Goal: Task Accomplishment & Management: Manage account settings

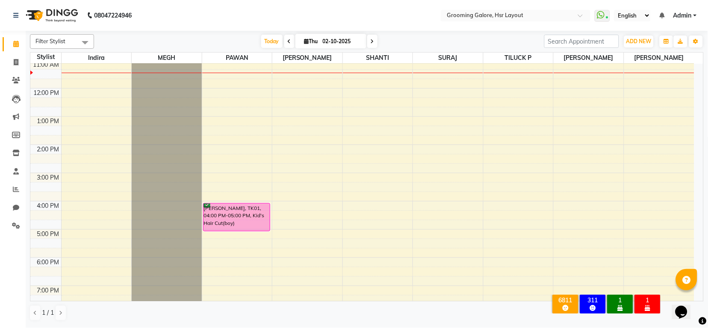
scroll to position [18, 0]
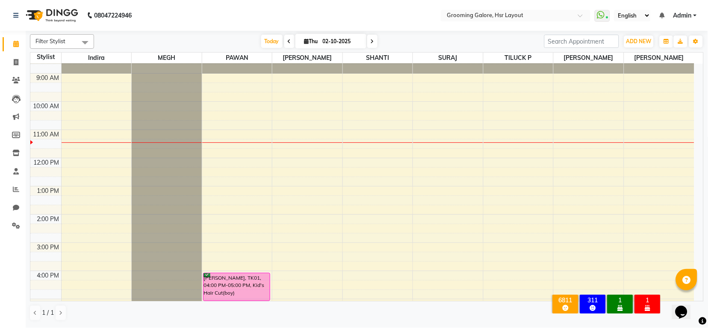
click at [373, 42] on icon at bounding box center [372, 41] width 3 height 5
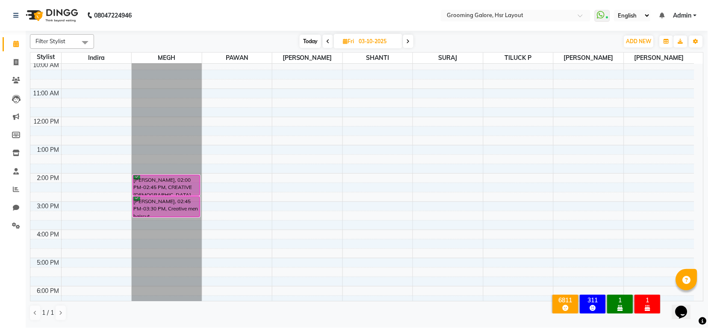
scroll to position [0, 0]
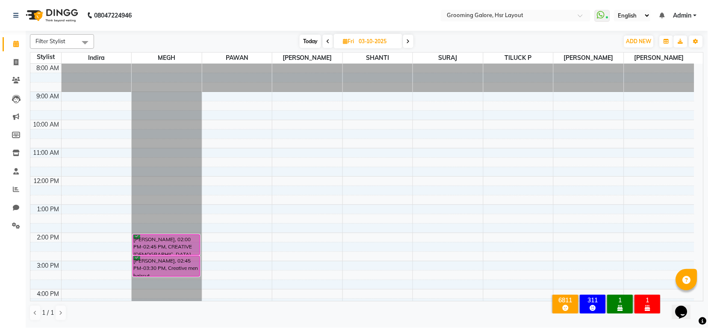
click at [326, 37] on span at bounding box center [328, 41] width 10 height 13
type input "02-10-2025"
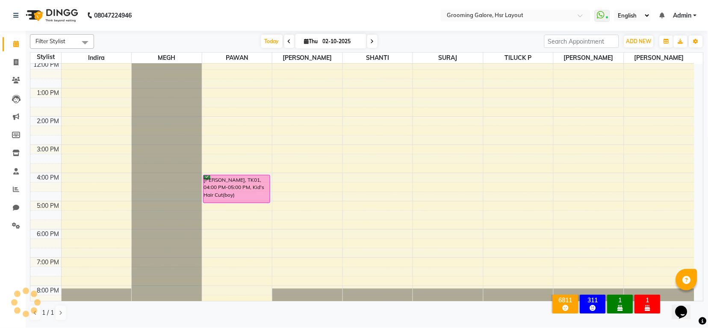
scroll to position [133, 0]
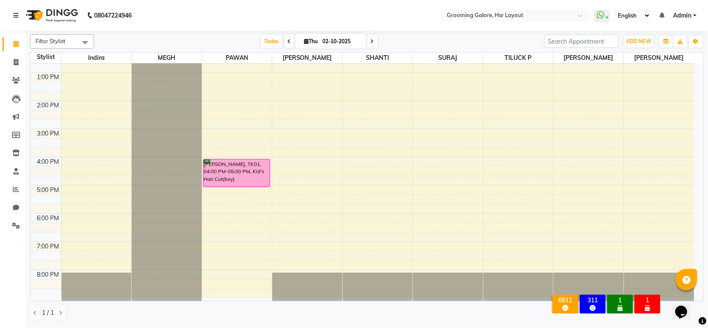
click at [305, 44] on span "[DATE]" at bounding box center [331, 41] width 71 height 15
click at [305, 39] on icon at bounding box center [307, 42] width 5 height 6
select select "10"
select select "2025"
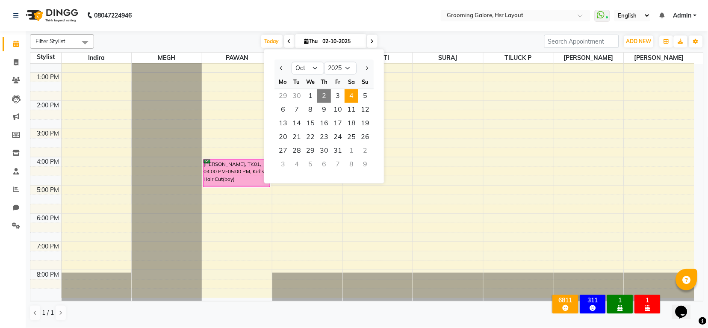
click at [355, 95] on span "4" at bounding box center [352, 96] width 14 height 14
type input "04-10-2025"
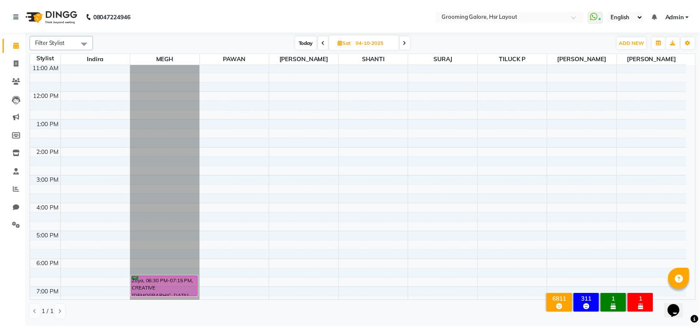
scroll to position [0, 0]
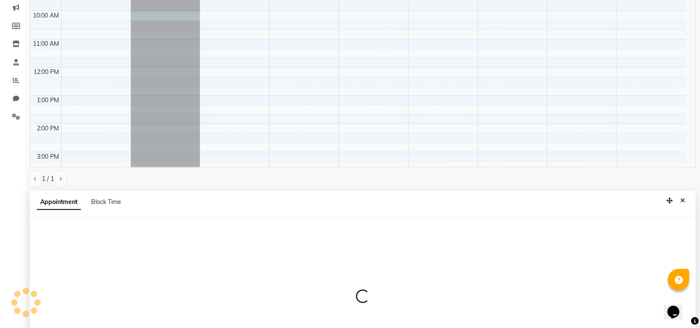
select select "45579"
select select "600"
select select "tentative"
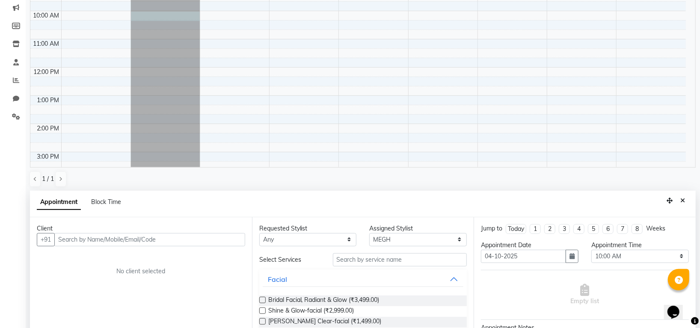
scroll to position [166, 0]
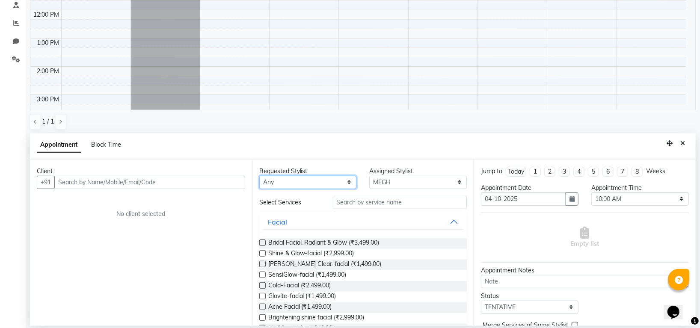
click at [282, 181] on select "Any [PERSON_NAME] [PERSON_NAME] PAWAN [PERSON_NAME] SHANTI [PERSON_NAME] SURAJ …" at bounding box center [308, 182] width 98 height 13
select select "45579"
click at [259, 176] on select "Any [PERSON_NAME] [PERSON_NAME] PAWAN [PERSON_NAME] SHANTI [PERSON_NAME] SURAJ …" at bounding box center [308, 182] width 98 height 13
click at [351, 201] on input "text" at bounding box center [400, 202] width 134 height 13
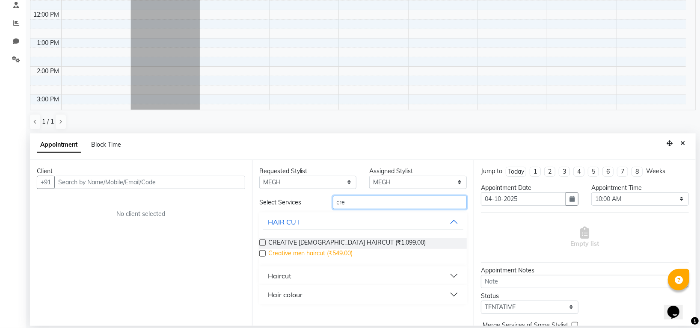
type input "cre"
click at [343, 251] on span "Creative men haircut (₹549.00)" at bounding box center [310, 254] width 85 height 11
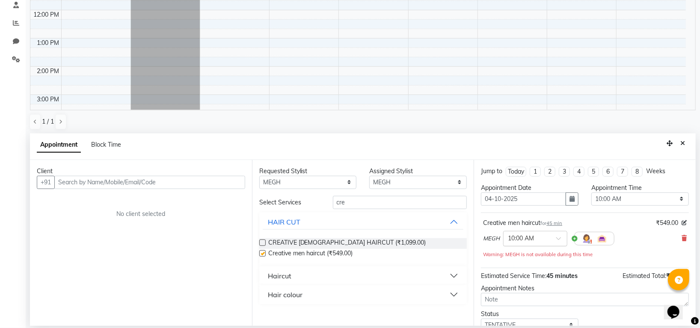
checkbox input "false"
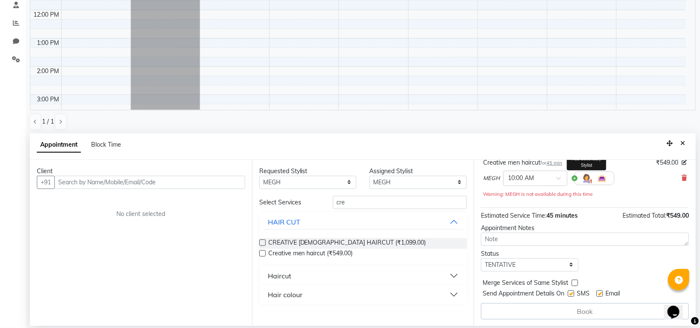
scroll to position [61, 0]
click at [525, 260] on select "Select TENTATIVE CONFIRM UPCOMING" at bounding box center [530, 264] width 98 height 13
select select "confirm booking"
click at [481, 258] on select "Select TENTATIVE CONFIRM UPCOMING" at bounding box center [530, 264] width 98 height 13
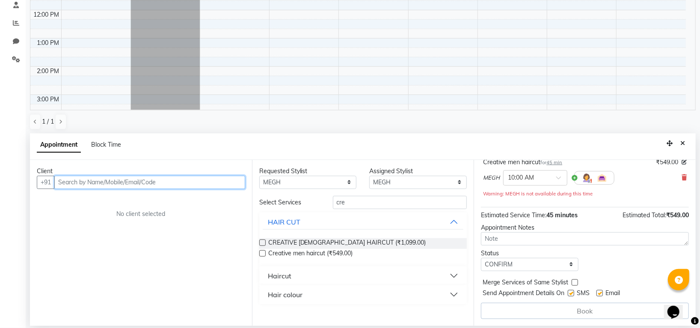
click at [181, 186] on input "text" at bounding box center [149, 182] width 191 height 13
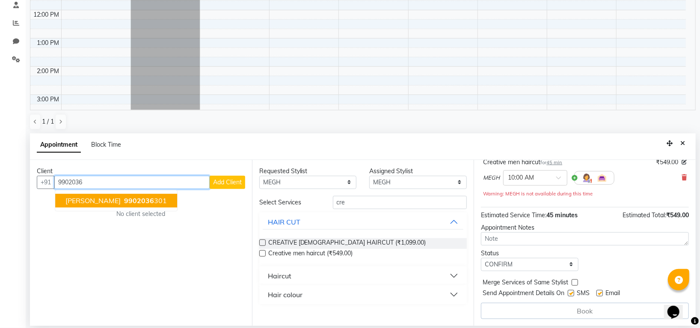
click at [154, 200] on ngb-highlight "9902036 301" at bounding box center [144, 200] width 44 height 9
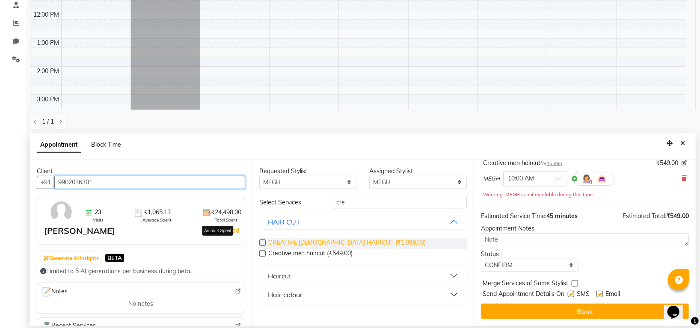
scroll to position [60, 0]
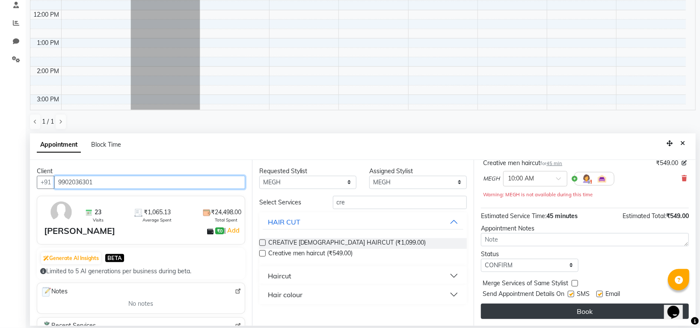
type input "9902036301"
click at [513, 306] on button "Book" at bounding box center [585, 311] width 208 height 15
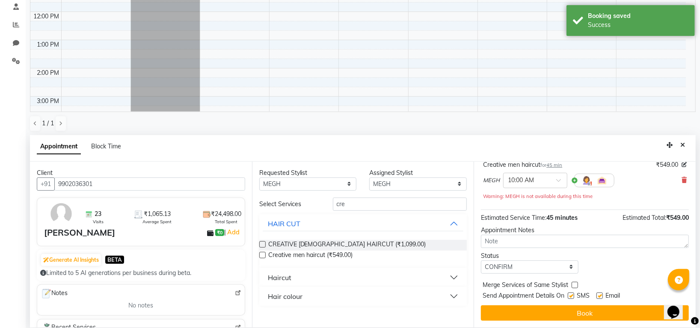
scroll to position [0, 0]
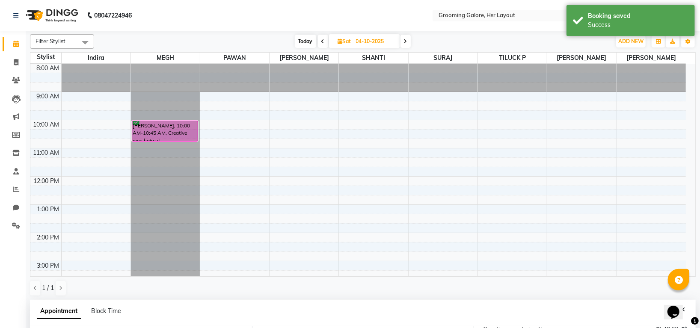
click at [338, 40] on icon at bounding box center [340, 42] width 5 height 6
select select "10"
select select "2025"
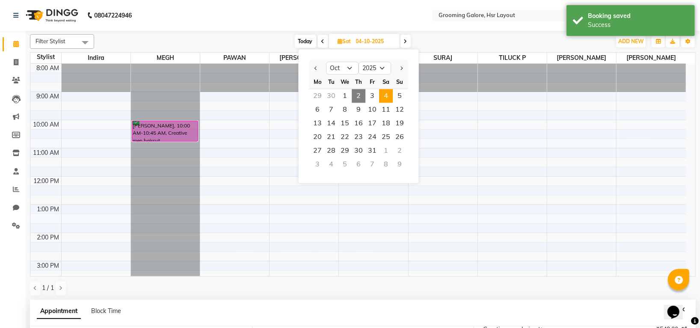
click at [356, 93] on span "2" at bounding box center [359, 96] width 14 height 14
type input "02-10-2025"
select select "600"
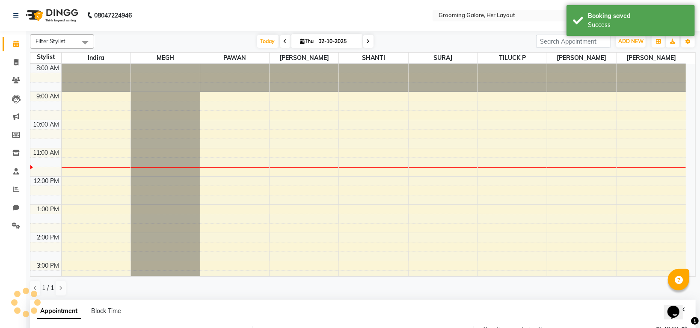
scroll to position [86, 0]
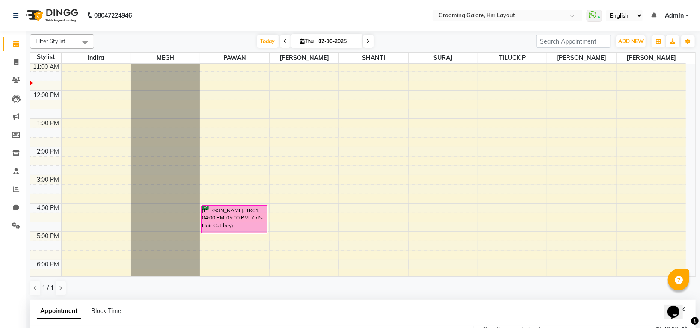
click at [368, 39] on span at bounding box center [368, 41] width 10 height 13
type input "03-10-2025"
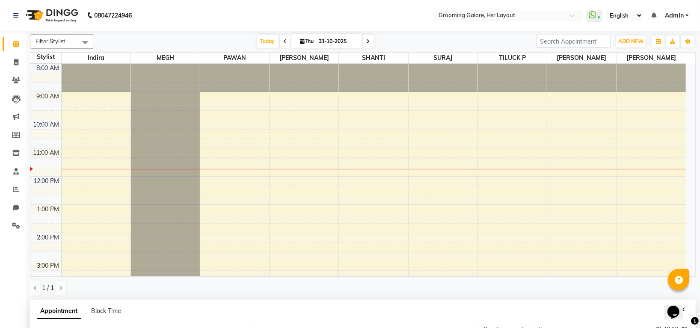
select select "600"
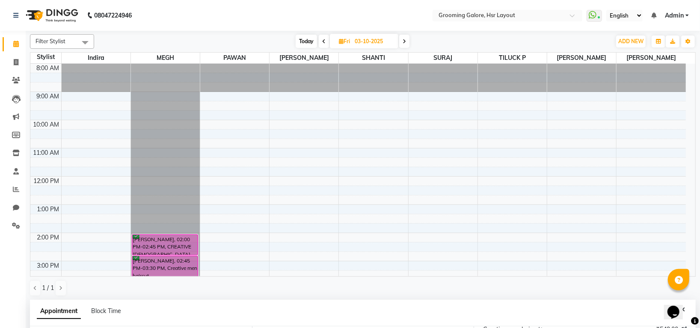
scroll to position [157, 0]
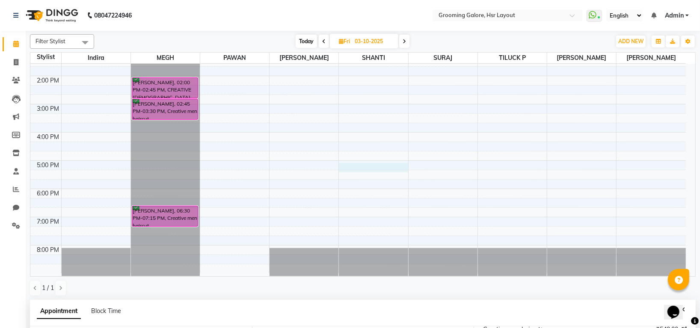
click at [349, 168] on div "8:00 AM 9:00 AM 10:00 AM 11:00 AM 12:00 PM 1:00 PM 2:00 PM 3:00 PM 4:00 PM 5:00…" at bounding box center [357, 90] width 655 height 367
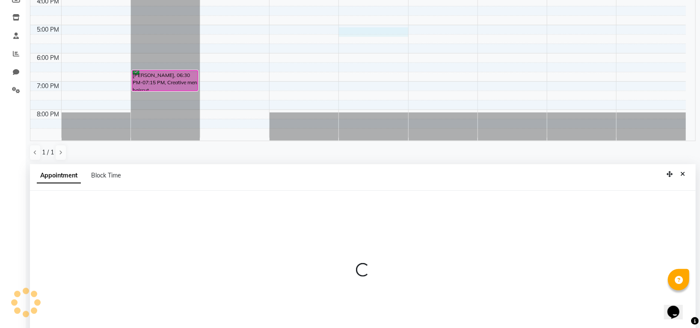
select select "45580"
select select "1020"
select select "tentative"
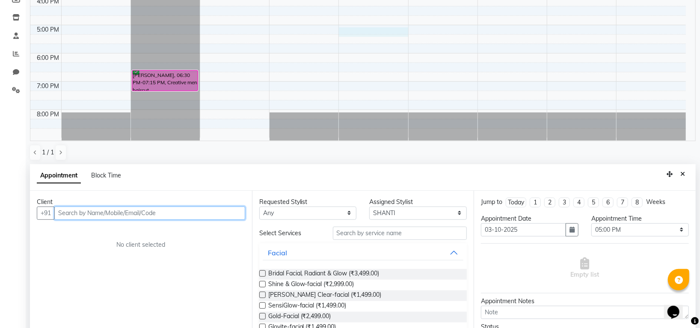
scroll to position [166, 0]
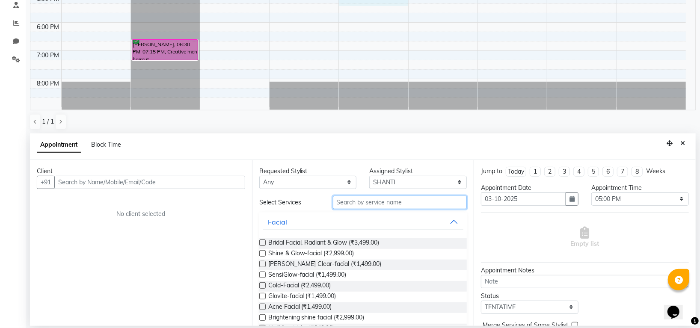
click at [354, 200] on input "text" at bounding box center [400, 202] width 134 height 13
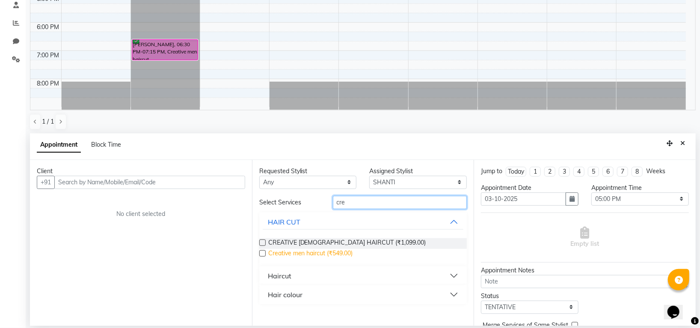
type input "cre"
click at [333, 252] on span "Creative men haircut (₹549.00)" at bounding box center [310, 254] width 85 height 11
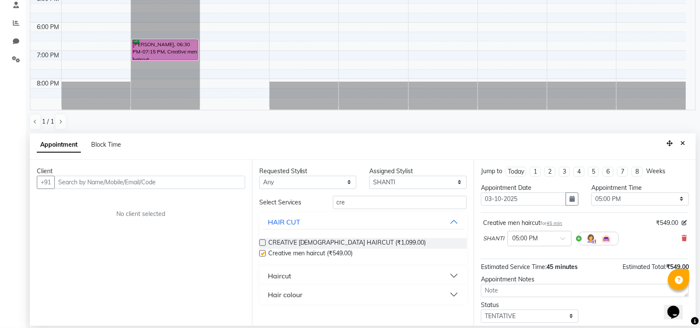
checkbox input "false"
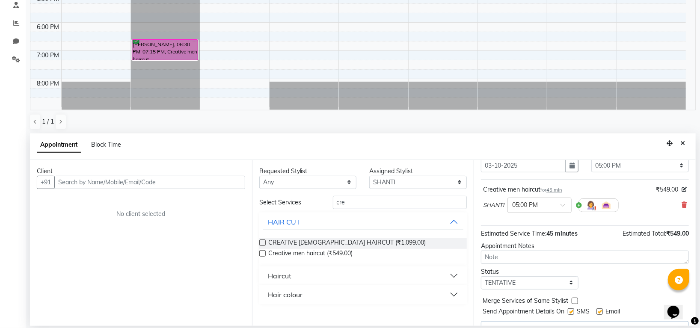
scroll to position [52, 0]
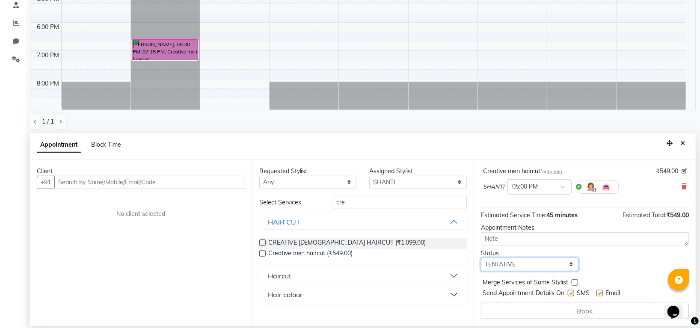
click at [534, 268] on select "Select TENTATIVE CONFIRM UPCOMING" at bounding box center [530, 264] width 98 height 13
select select "confirm booking"
click at [481, 258] on select "Select TENTATIVE CONFIRM UPCOMING" at bounding box center [530, 264] width 98 height 13
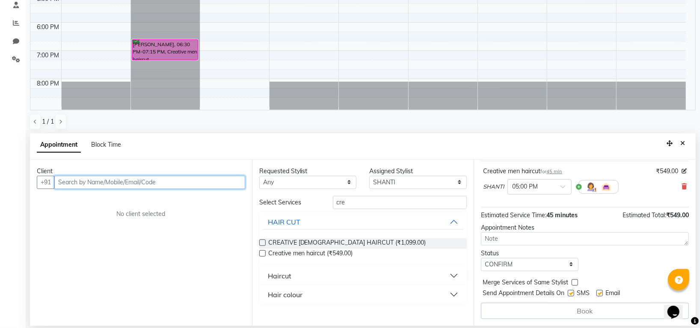
click at [164, 184] on input "text" at bounding box center [149, 182] width 191 height 13
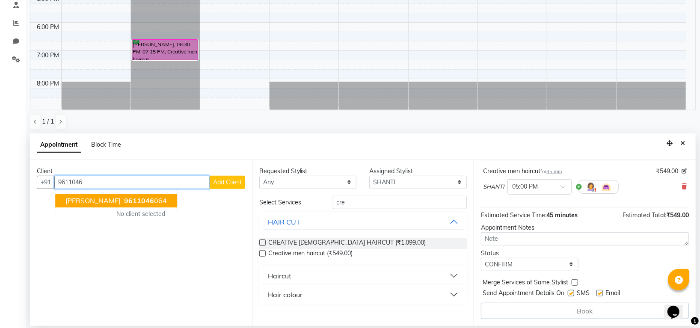
click at [108, 205] on button "[PERSON_NAME] 9611046 064" at bounding box center [116, 201] width 122 height 14
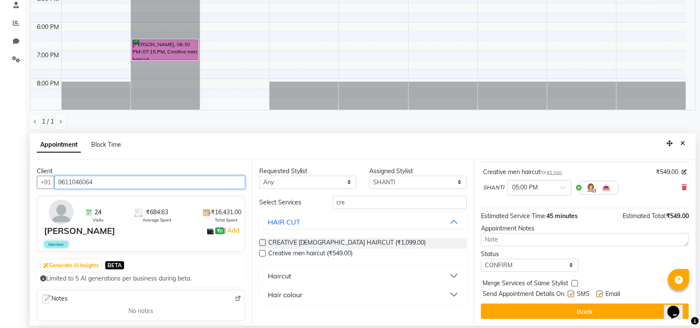
scroll to position [51, 0]
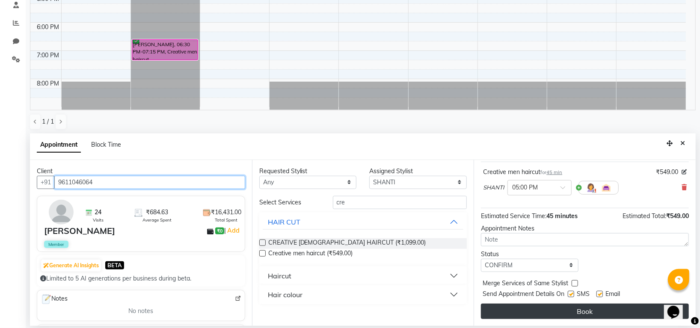
type input "9611046064"
click at [546, 313] on button "Book" at bounding box center [585, 311] width 208 height 15
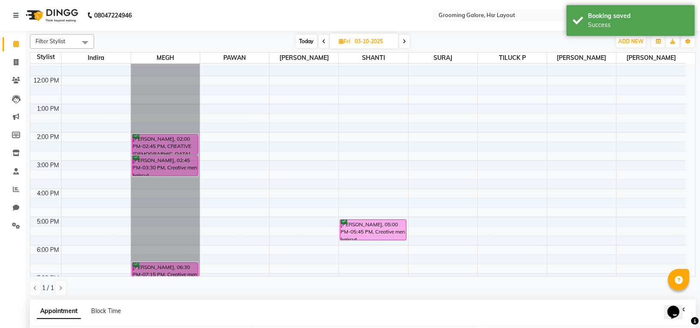
scroll to position [0, 0]
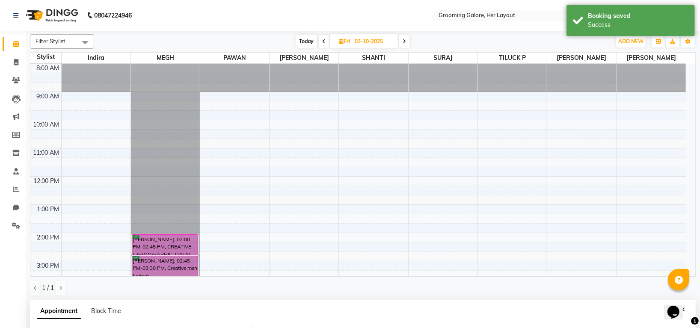
click at [325, 39] on span at bounding box center [324, 41] width 10 height 13
type input "02-10-2025"
select select "1020"
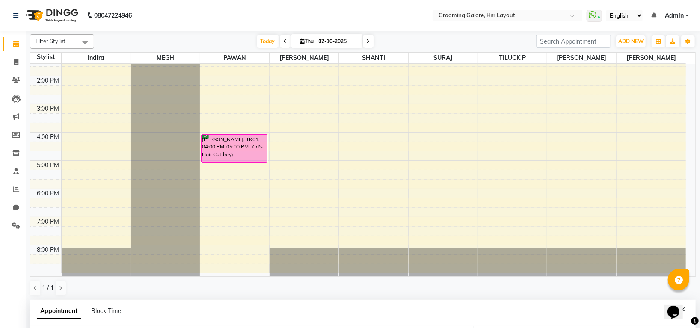
scroll to position [157, 0]
click at [636, 40] on span "ADD NEW" at bounding box center [630, 41] width 25 height 6
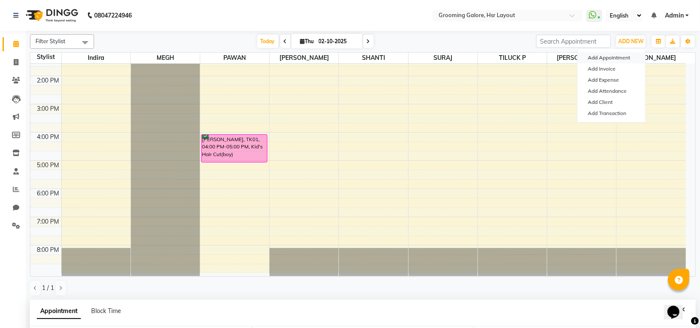
drag, startPoint x: 617, startPoint y: 56, endPoint x: 623, endPoint y: 61, distance: 7.6
click at [617, 56] on button "Add Appointment" at bounding box center [612, 57] width 68 height 11
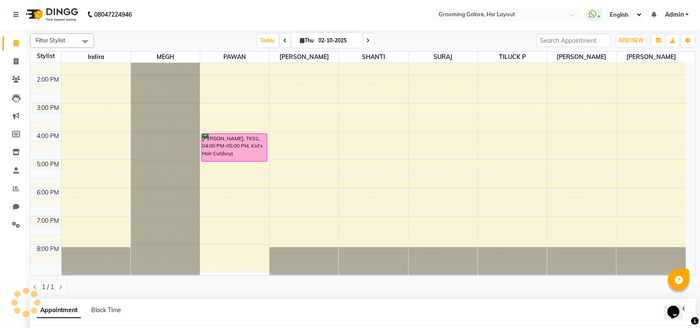
select select "tentative"
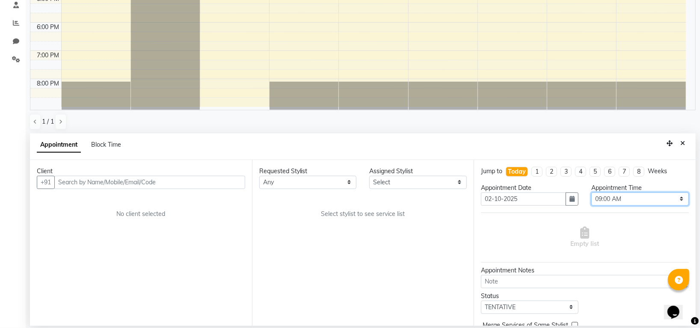
click at [620, 204] on select "Select 09:00 AM 09:15 AM 09:30 AM 09:45 AM 10:00 AM 10:15 AM 10:30 AM 10:45 AM …" at bounding box center [640, 199] width 98 height 13
select select "1020"
click at [591, 193] on select "Select 09:00 AM 09:15 AM 09:30 AM 09:45 AM 10:00 AM 10:15 AM 10:30 AM 10:45 AM …" at bounding box center [640, 199] width 98 height 13
click at [316, 181] on select "Any [PERSON_NAME] [PERSON_NAME] PAWAN [PERSON_NAME] SHANTI [PERSON_NAME] SURAJ …" at bounding box center [308, 182] width 98 height 13
select select "45585"
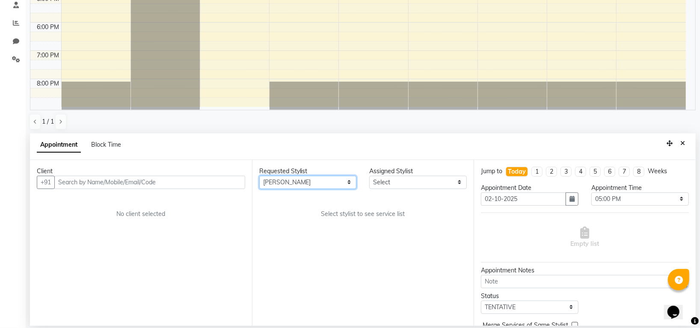
click at [259, 176] on select "Any [PERSON_NAME] [PERSON_NAME] PAWAN [PERSON_NAME] SHANTI [PERSON_NAME] SURAJ …" at bounding box center [308, 182] width 98 height 13
select select "45585"
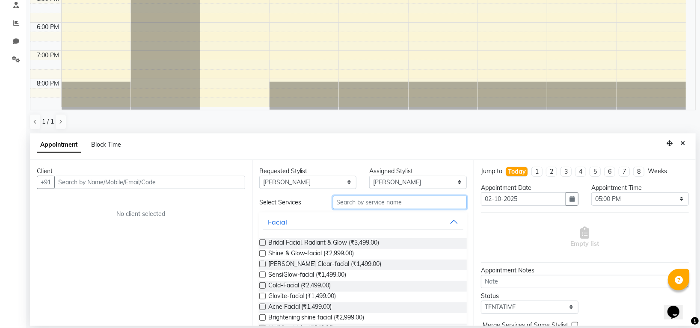
drag, startPoint x: 360, startPoint y: 204, endPoint x: 363, endPoint y: 200, distance: 5.2
click at [363, 200] on input "text" at bounding box center [400, 202] width 134 height 13
type input "facial"
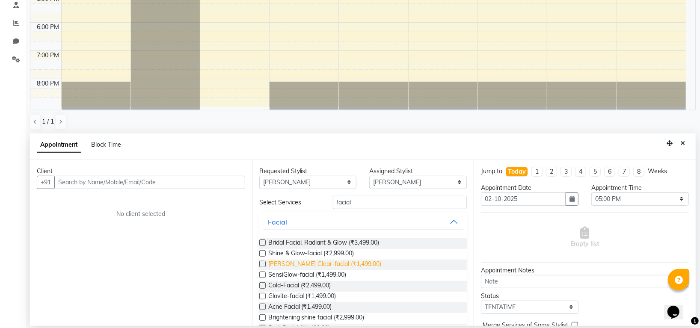
click at [350, 262] on span "[PERSON_NAME] Clear-facial (₹1,499.00)" at bounding box center [324, 265] width 113 height 11
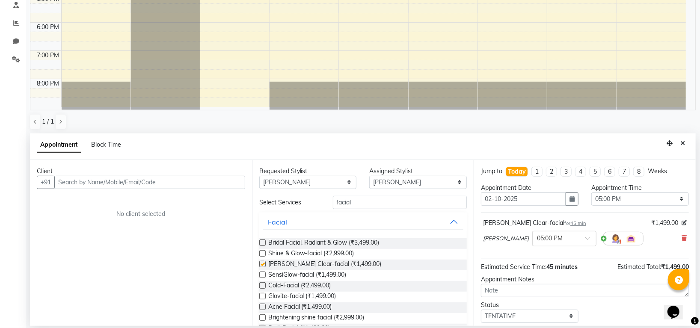
checkbox input "false"
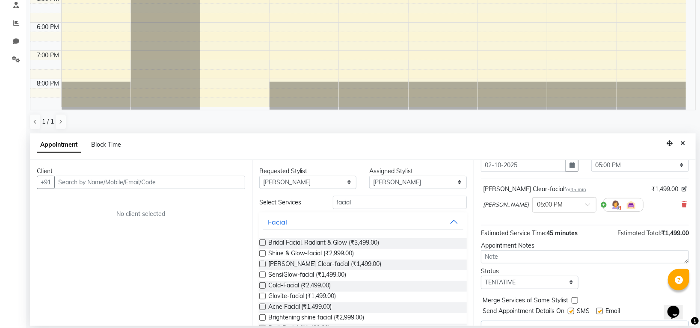
scroll to position [52, 0]
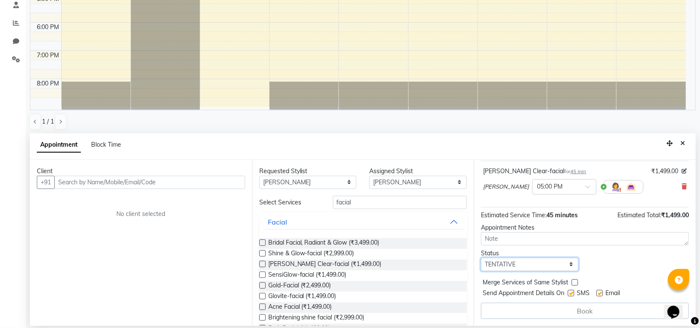
click at [524, 262] on select "Select TENTATIVE CONFIRM CHECK-IN UPCOMING" at bounding box center [530, 264] width 98 height 13
select select "confirm booking"
click at [481, 258] on select "Select TENTATIVE CONFIRM CHECK-IN UPCOMING" at bounding box center [530, 264] width 98 height 13
click at [140, 174] on div "Client" at bounding box center [141, 171] width 208 height 9
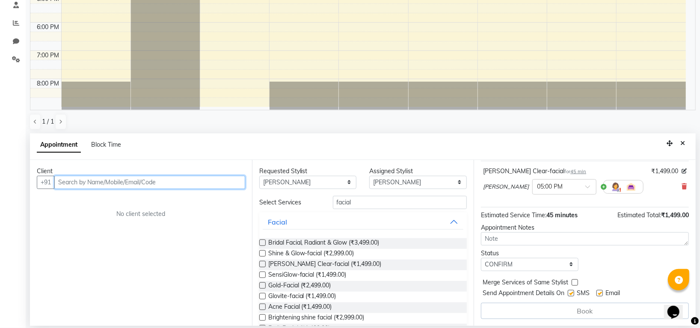
click at [133, 181] on input "text" at bounding box center [149, 182] width 191 height 13
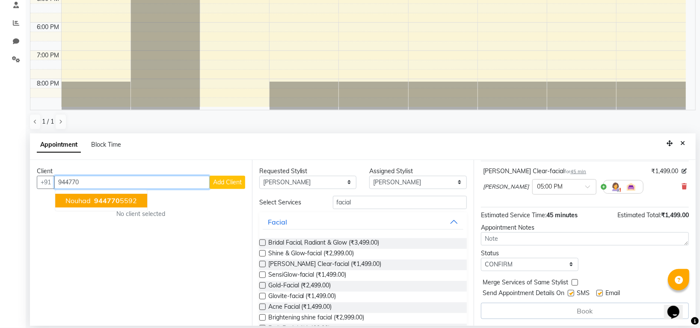
click at [128, 202] on ngb-highlight "944770 5592" at bounding box center [114, 200] width 44 height 9
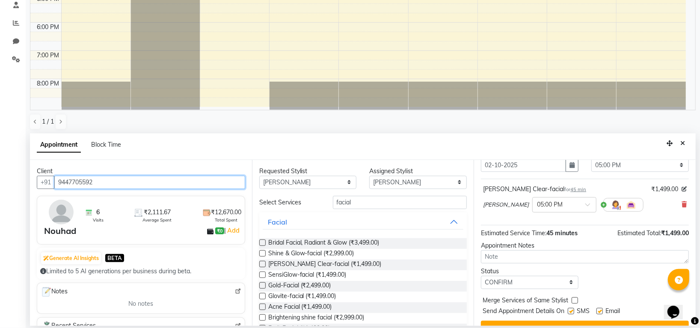
scroll to position [51, 0]
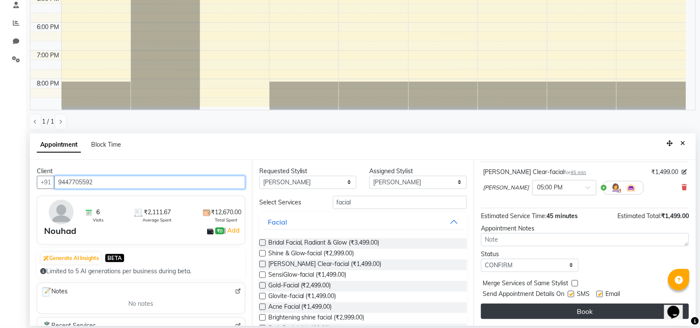
type input "9447705592"
click at [578, 313] on button "Book" at bounding box center [585, 311] width 208 height 15
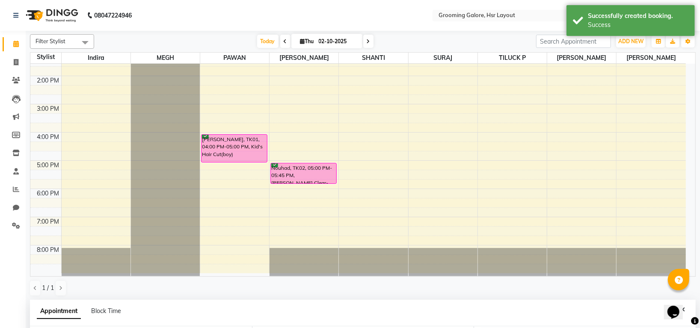
scroll to position [166, 0]
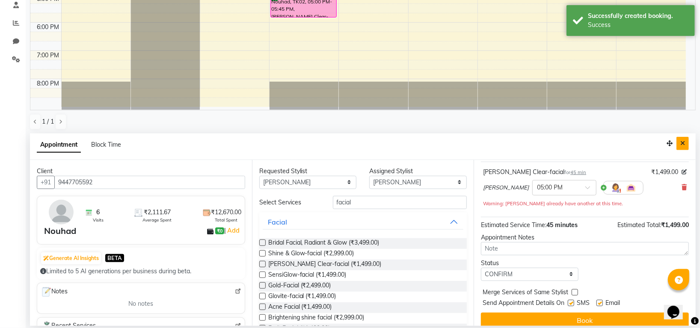
click at [680, 142] on button "Close" at bounding box center [682, 143] width 12 height 13
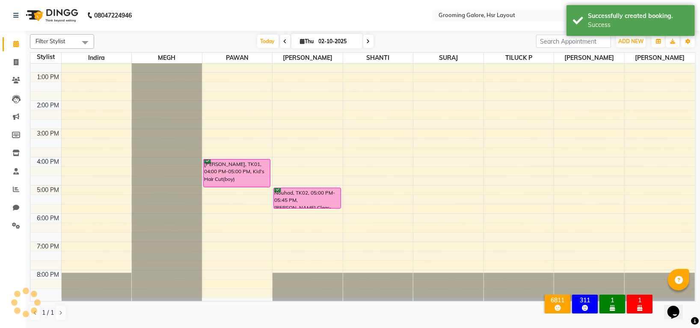
scroll to position [133, 0]
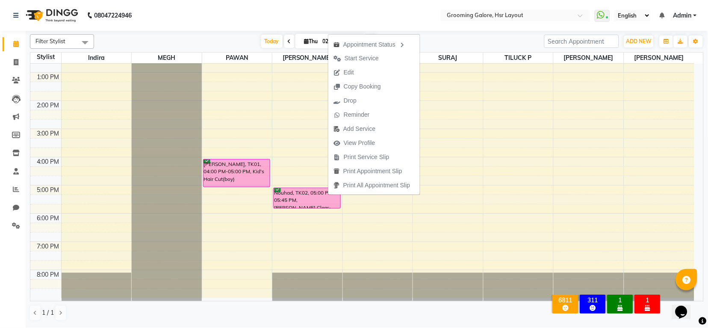
click at [352, 71] on span "Edit" at bounding box center [349, 72] width 10 height 9
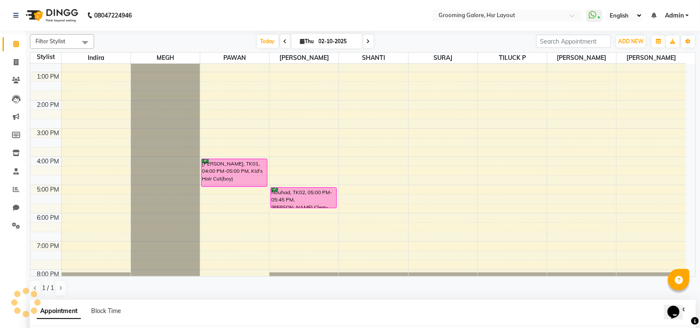
select select "confirm booking"
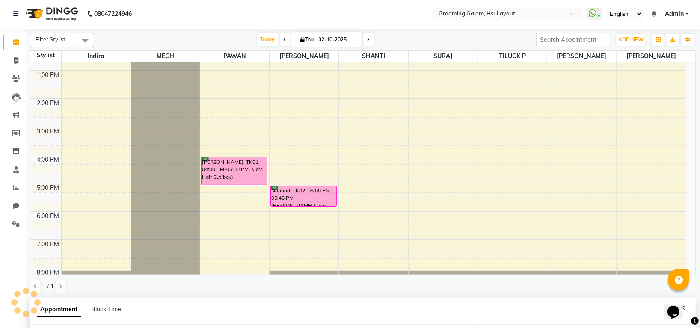
scroll to position [114, 0]
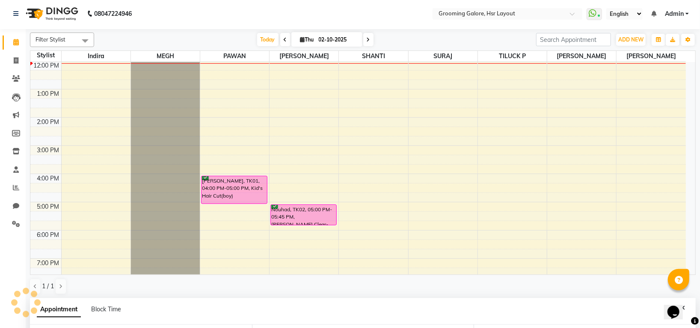
select select "45585"
select select "1020"
select select "3047"
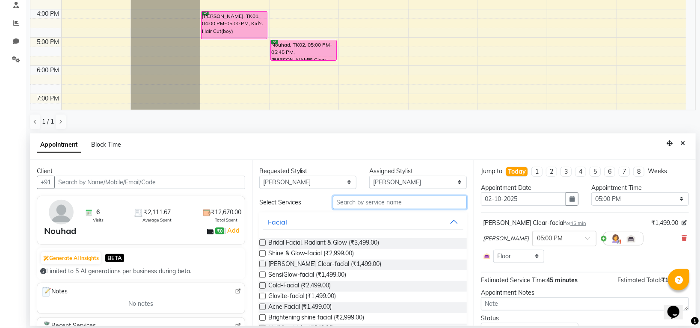
click at [363, 206] on input "text" at bounding box center [400, 202] width 134 height 13
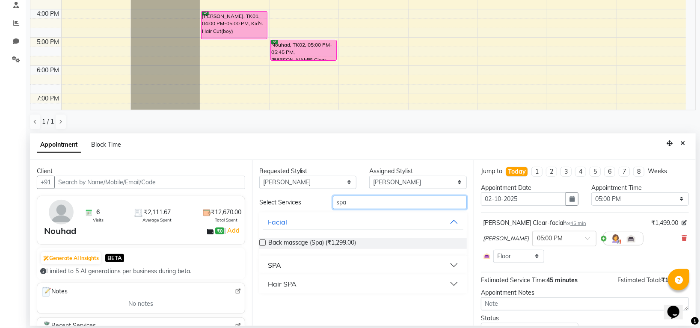
type input "spa"
click at [289, 280] on div "Hair SPA" at bounding box center [282, 284] width 29 height 10
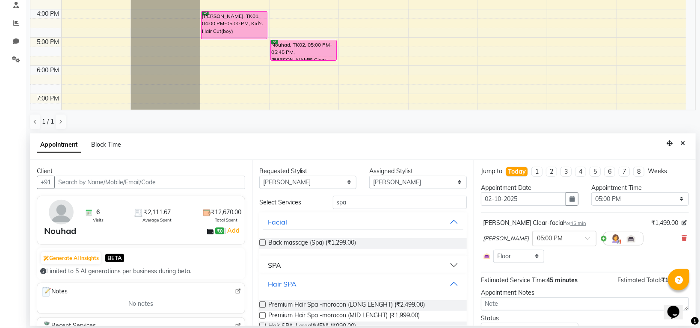
scroll to position [52, 0]
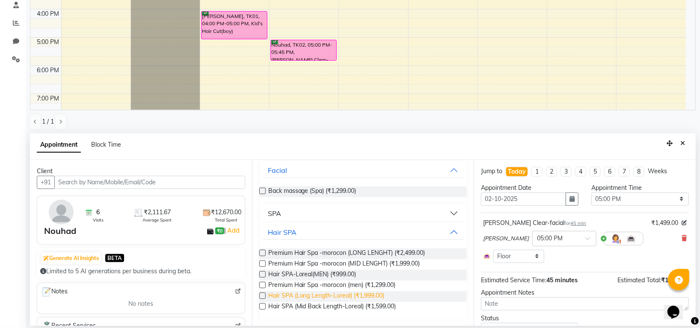
click at [347, 298] on span "Hair SPA (Long Length-Loreal) (₹1,999.00)" at bounding box center [326, 296] width 116 height 11
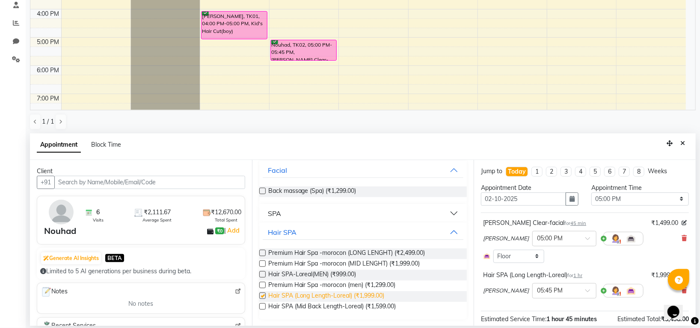
checkbox input "false"
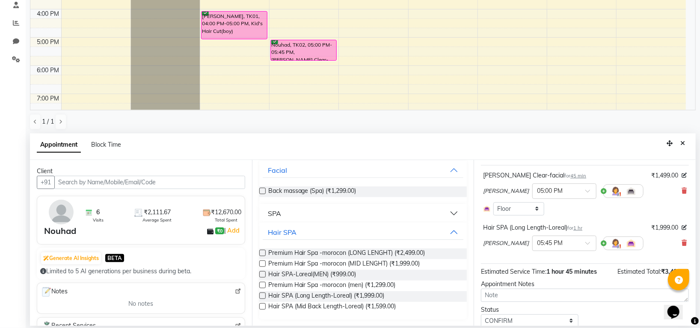
scroll to position [79, 0]
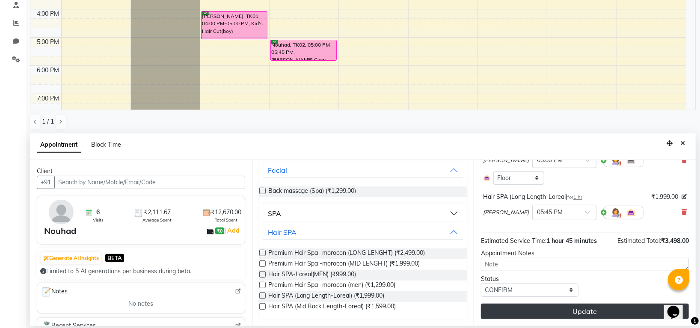
click at [562, 311] on button "Update" at bounding box center [585, 311] width 208 height 15
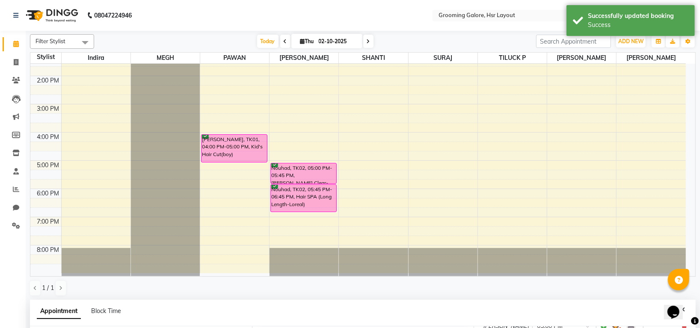
scroll to position [166, 0]
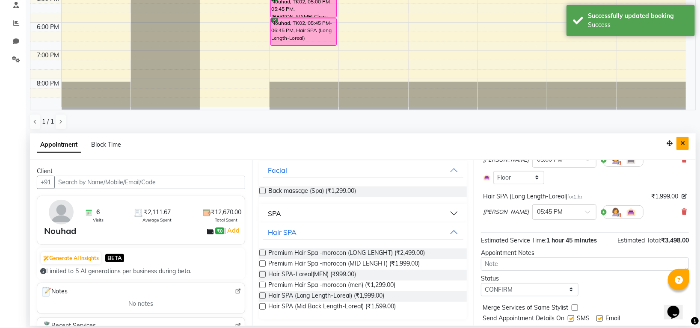
click at [681, 142] on icon "Close" at bounding box center [682, 143] width 5 height 6
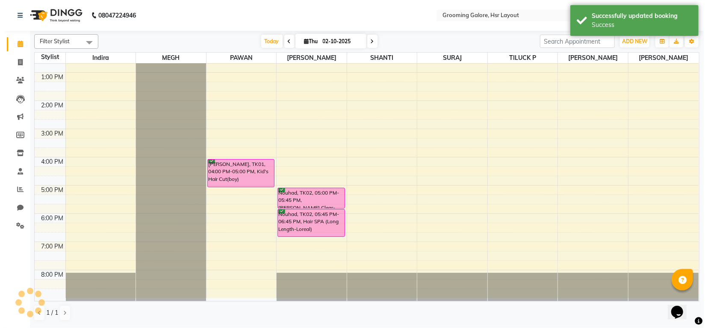
scroll to position [133, 0]
